Goal: Transaction & Acquisition: Purchase product/service

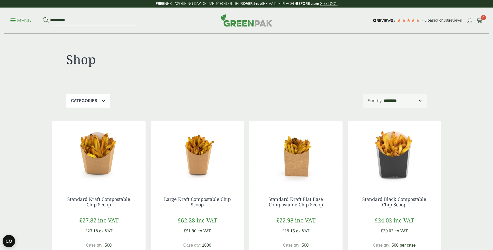
click at [93, 103] on p "Categories" at bounding box center [84, 101] width 26 height 6
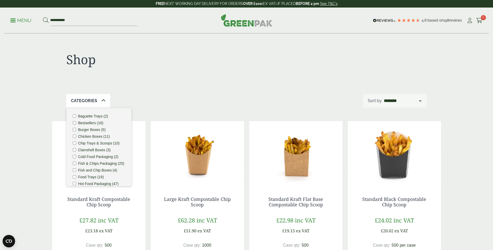
click at [96, 131] on label "Burger Boxes (5)" at bounding box center [92, 130] width 28 height 4
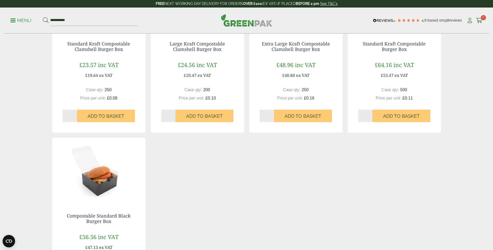
scroll to position [156, 0]
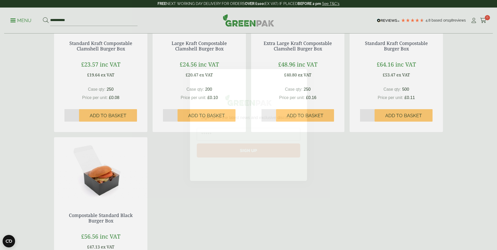
click at [302, 76] on circle "Close dialog" at bounding box center [300, 75] width 9 height 9
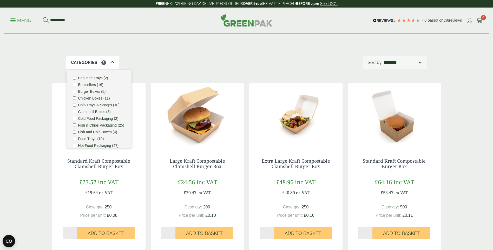
scroll to position [26, 0]
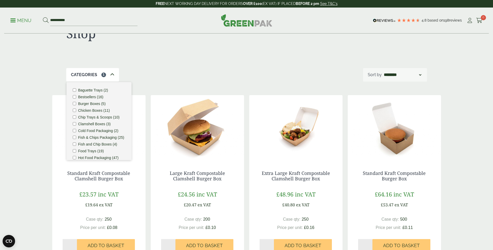
click at [151, 77] on div "Categories 1 Baguette Trays (2) Bestsellers (16) Burger Boxes (5) Chicken Boxes…" at bounding box center [246, 75] width 361 height 14
click at [141, 87] on div "Shop Categories 1 Baguette Trays (2) Bestsellers (16) Burger Boxes (5) Chicken …" at bounding box center [246, 236] width 395 height 457
click at [133, 127] on img at bounding box center [98, 127] width 93 height 65
click at [195, 81] on div "Categories 1 Baguette Trays (2) Bestsellers (16) Burger Boxes (5) Chicken Boxes…" at bounding box center [246, 75] width 361 height 14
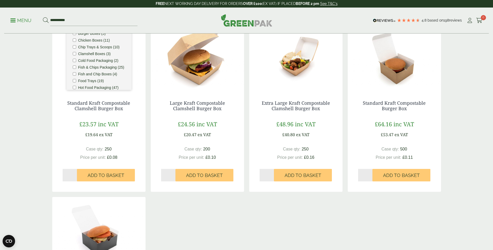
scroll to position [0, 0]
